Goal: Navigation & Orientation: Find specific page/section

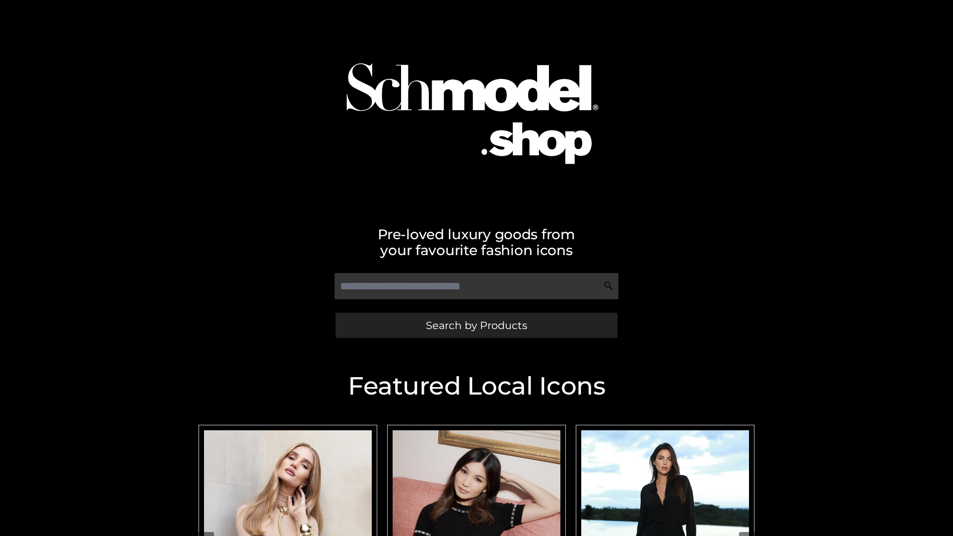
click at [476, 325] on span "Search by Products" at bounding box center [476, 325] width 101 height 10
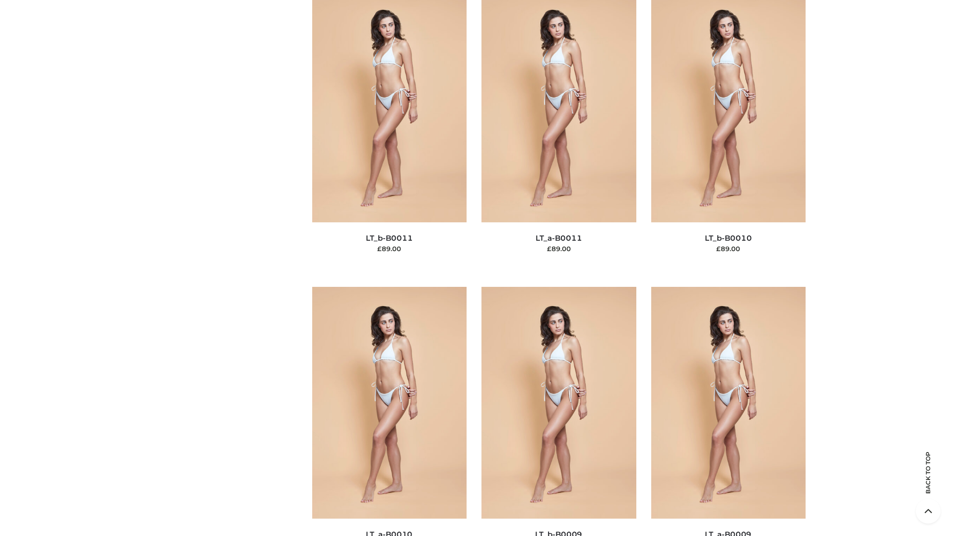
scroll to position [4456, 0]
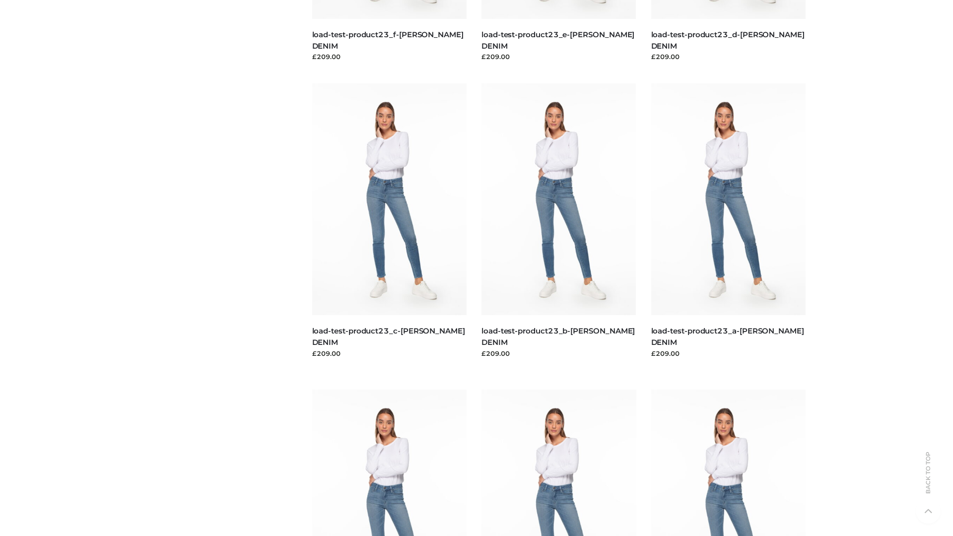
scroll to position [870, 0]
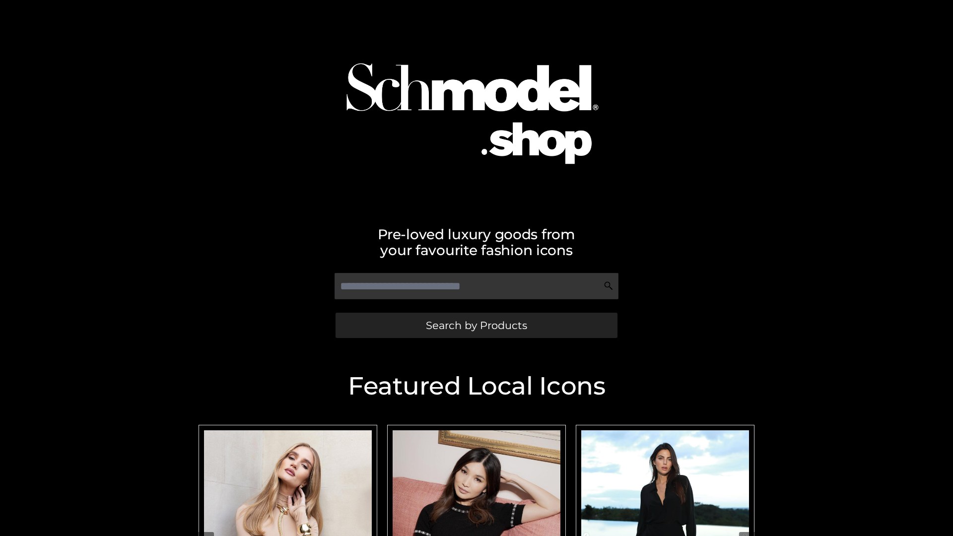
click at [476, 325] on span "Search by Products" at bounding box center [476, 325] width 101 height 10
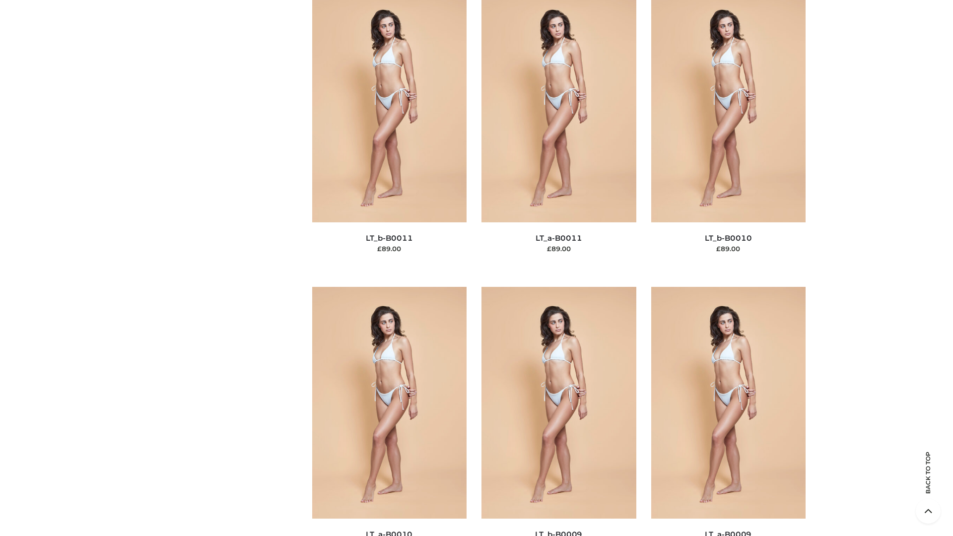
scroll to position [4456, 0]
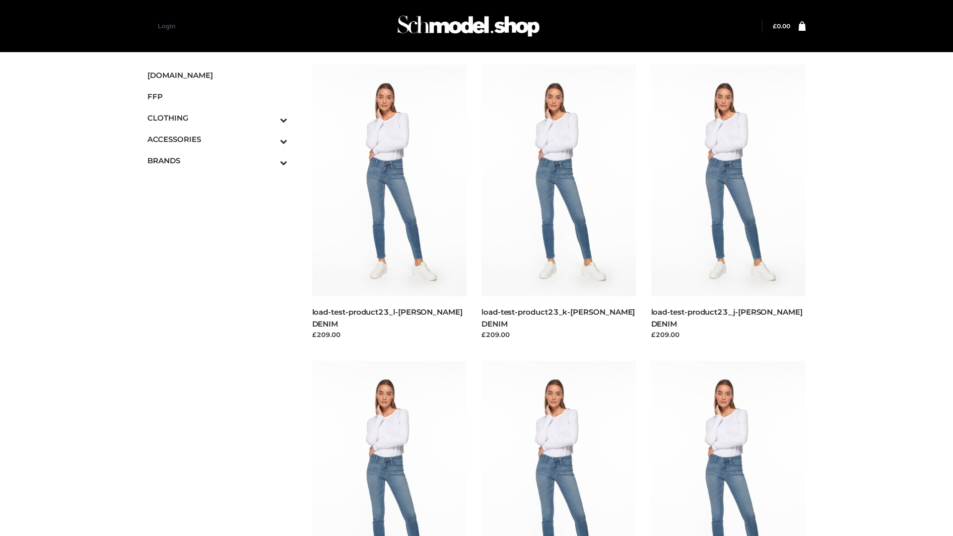
scroll to position [870, 0]
